Goal: Transaction & Acquisition: Purchase product/service

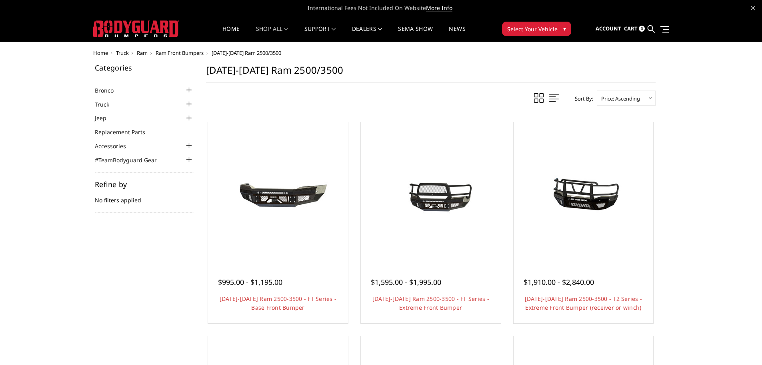
click at [187, 102] on div at bounding box center [189, 104] width 10 height 10
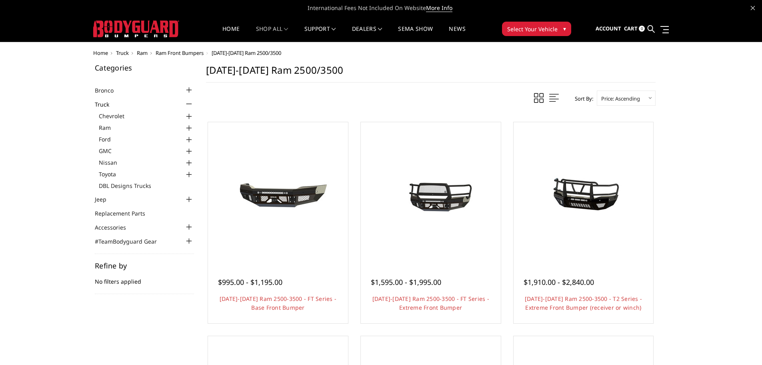
click at [187, 125] on div at bounding box center [189, 128] width 10 height 10
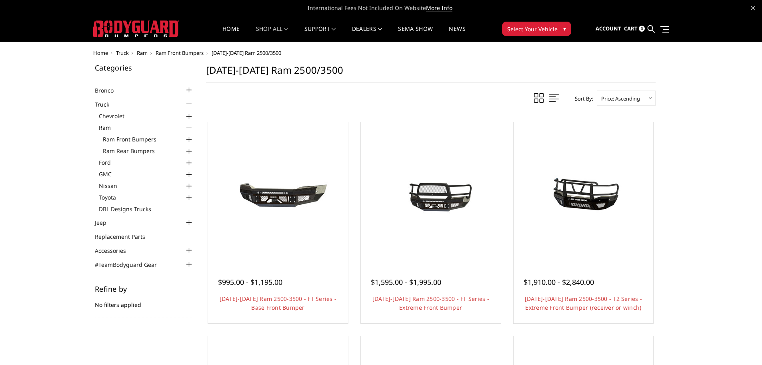
click at [143, 136] on link "Ram Front Bumpers" at bounding box center [148, 139] width 91 height 8
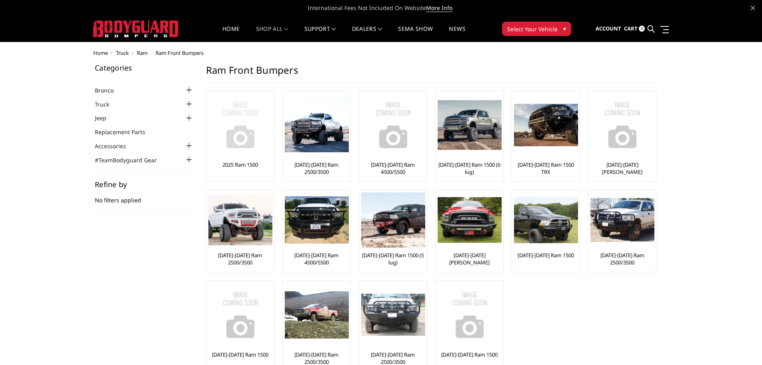
click at [244, 126] on img at bounding box center [240, 125] width 64 height 64
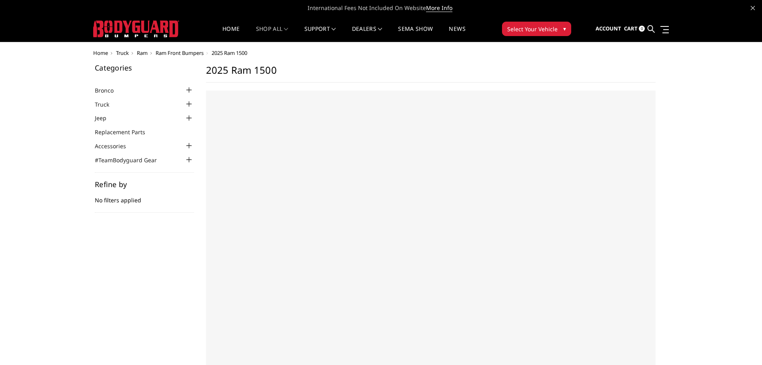
select select "US"
